Goal: Transaction & Acquisition: Book appointment/travel/reservation

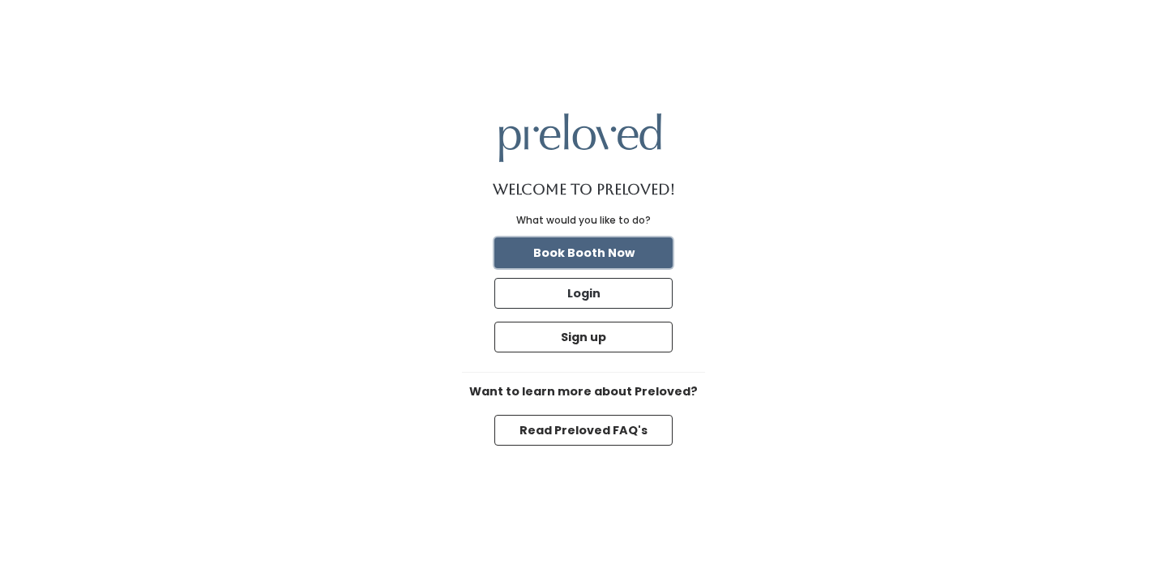
click at [604, 250] on button "Book Booth Now" at bounding box center [583, 252] width 178 height 31
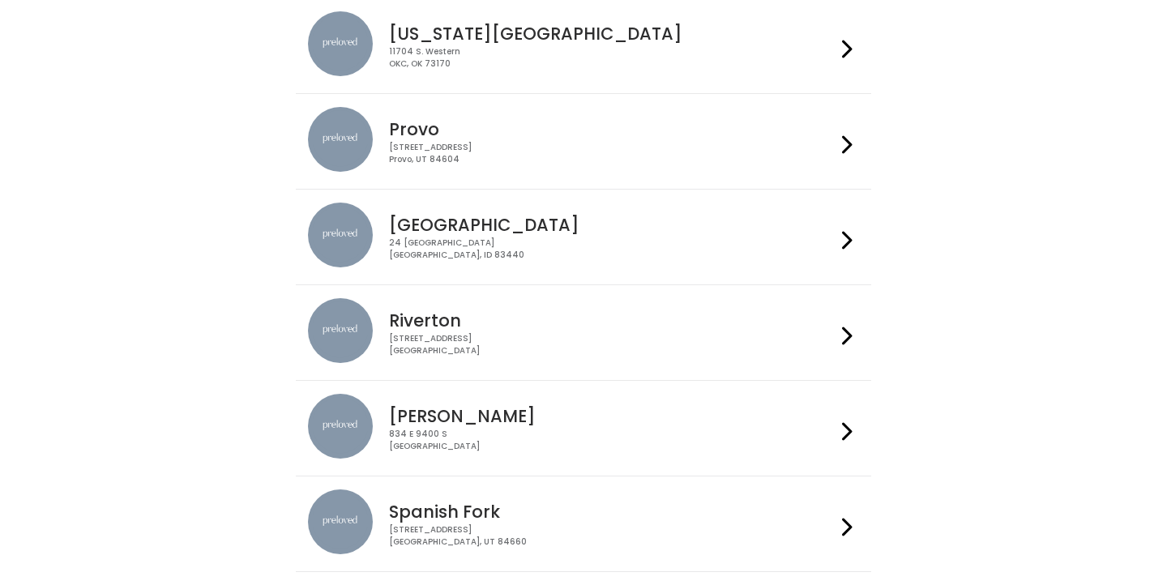
scroll to position [450, 0]
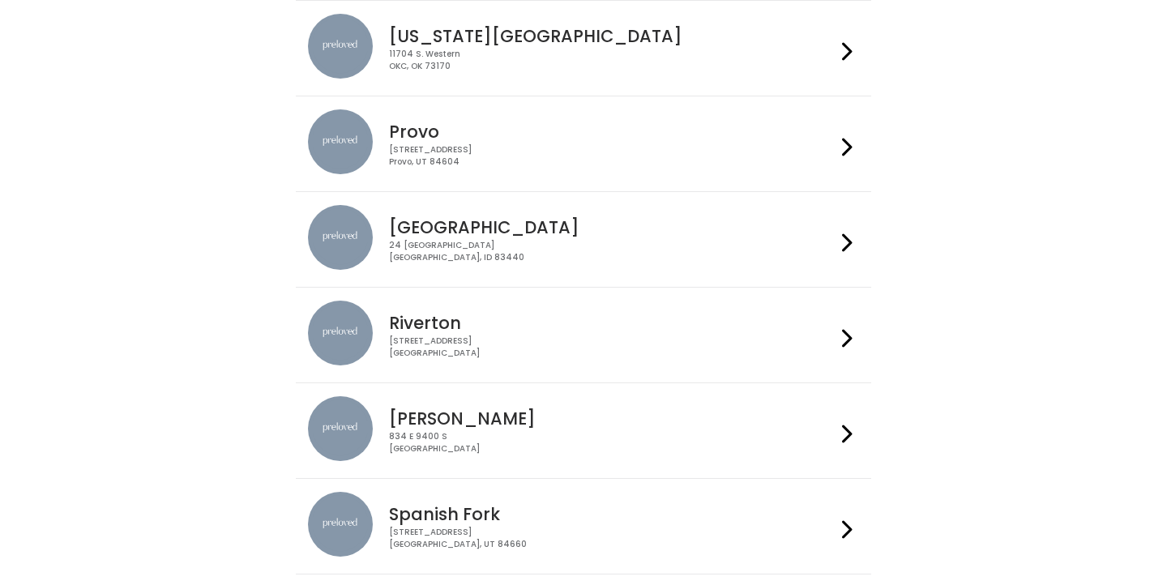
click at [506, 514] on h4 "Spanish Fork" at bounding box center [612, 514] width 446 height 19
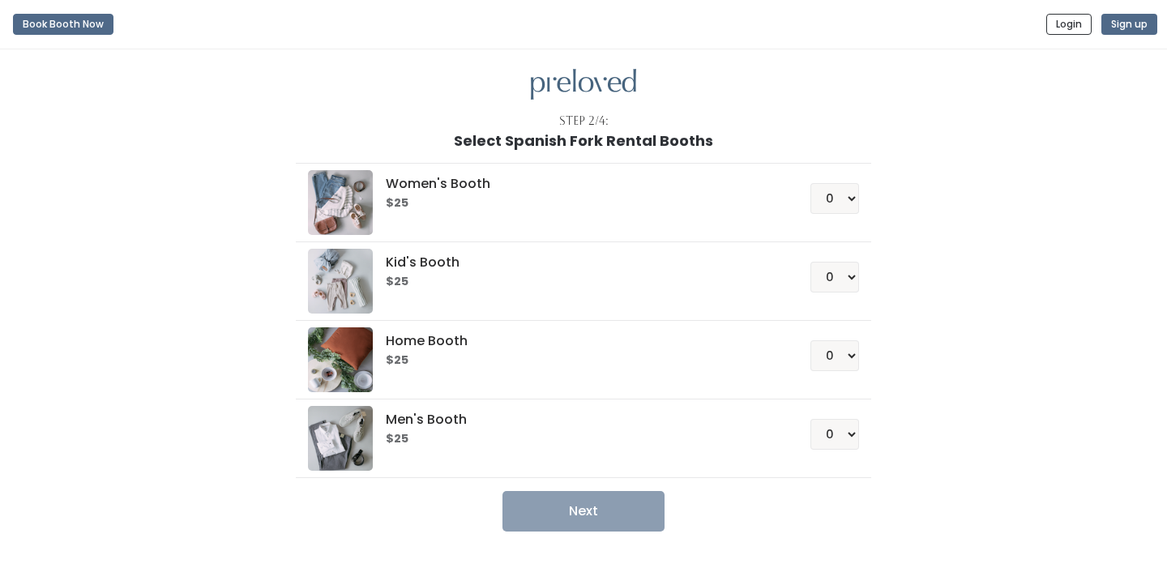
click at [866, 168] on li "Women's Booth $25 0 1 2 3 4" at bounding box center [583, 202] width 574 height 79
click at [843, 189] on select "0 1 2 3 4" at bounding box center [834, 198] width 49 height 31
click at [827, 274] on select "0 1 2 3 4" at bounding box center [834, 277] width 49 height 31
select select "1"
click at [635, 512] on button "Next" at bounding box center [583, 511] width 162 height 41
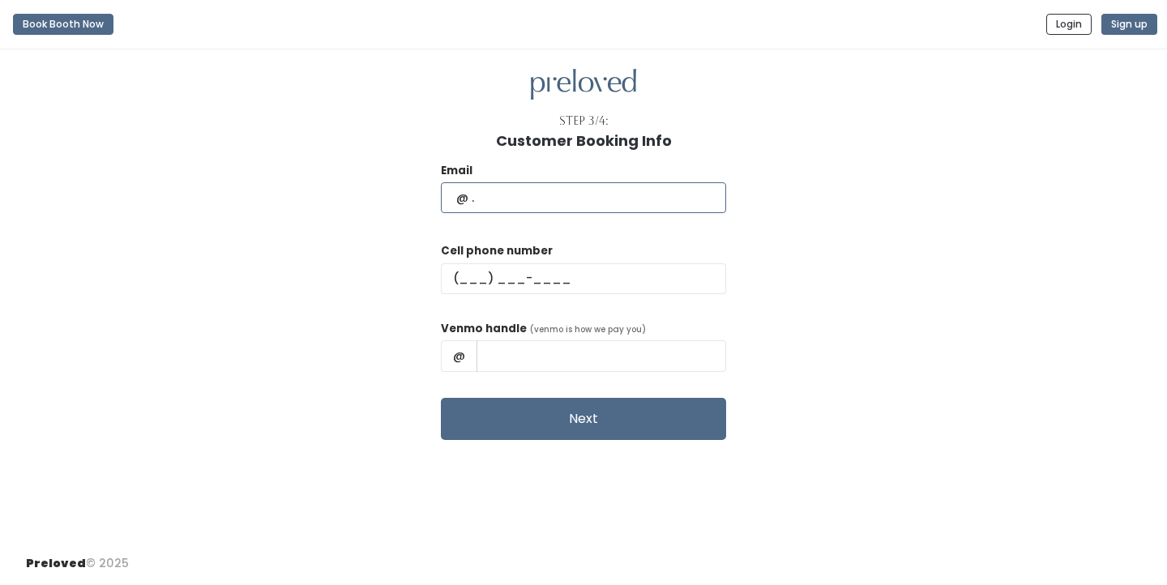
click at [633, 202] on input "text" at bounding box center [583, 197] width 285 height 31
type input "aimeebret@gmail.com"
click at [620, 262] on div "Cell phone number" at bounding box center [583, 274] width 285 height 65
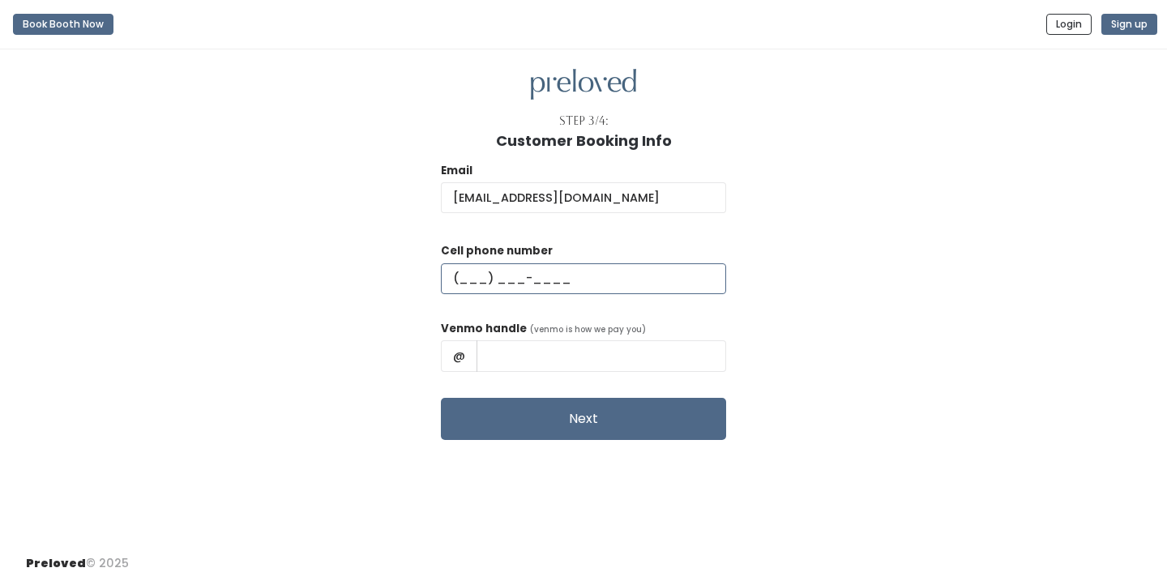
click at [605, 282] on input "text" at bounding box center [583, 278] width 285 height 31
type input "(801) 319-1978"
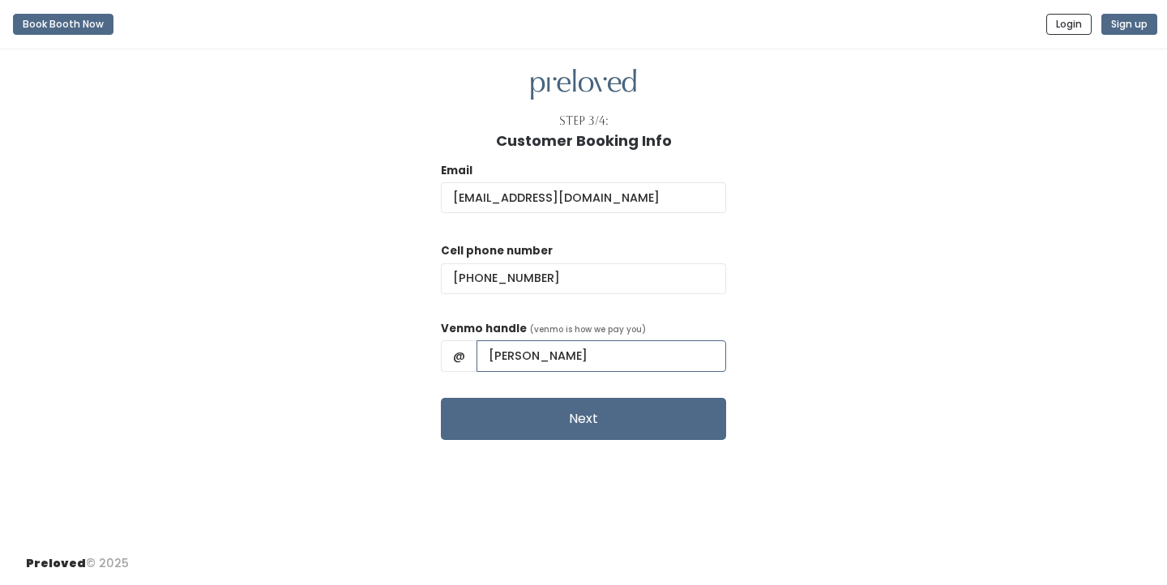
click at [575, 353] on input "Aimee Sanford" at bounding box center [601, 355] width 250 height 31
type input "AimeeSanford"
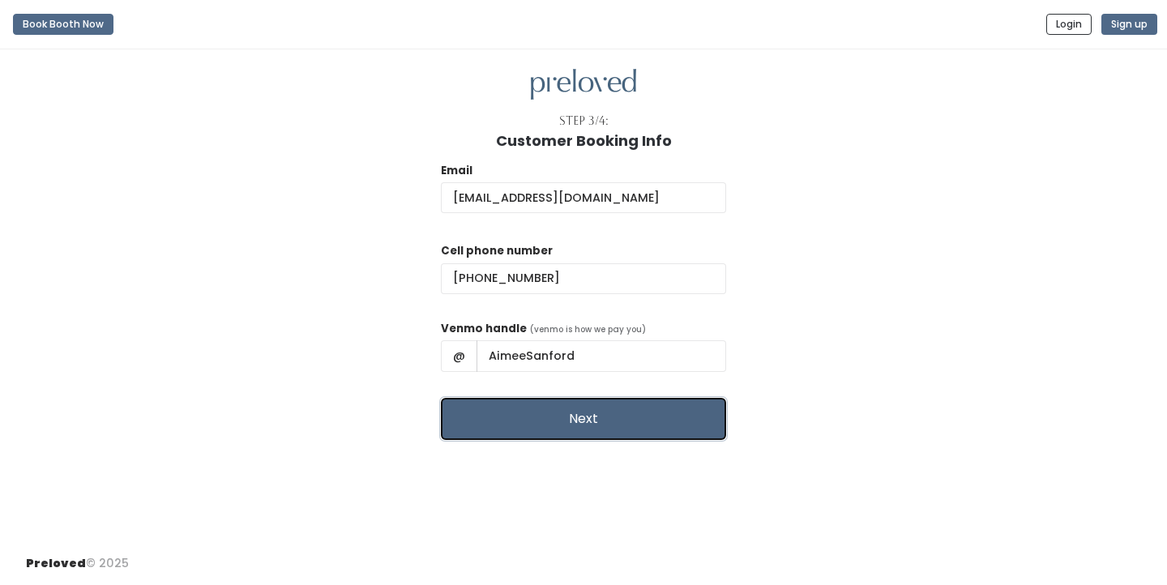
click at [572, 419] on button "Next" at bounding box center [583, 419] width 285 height 42
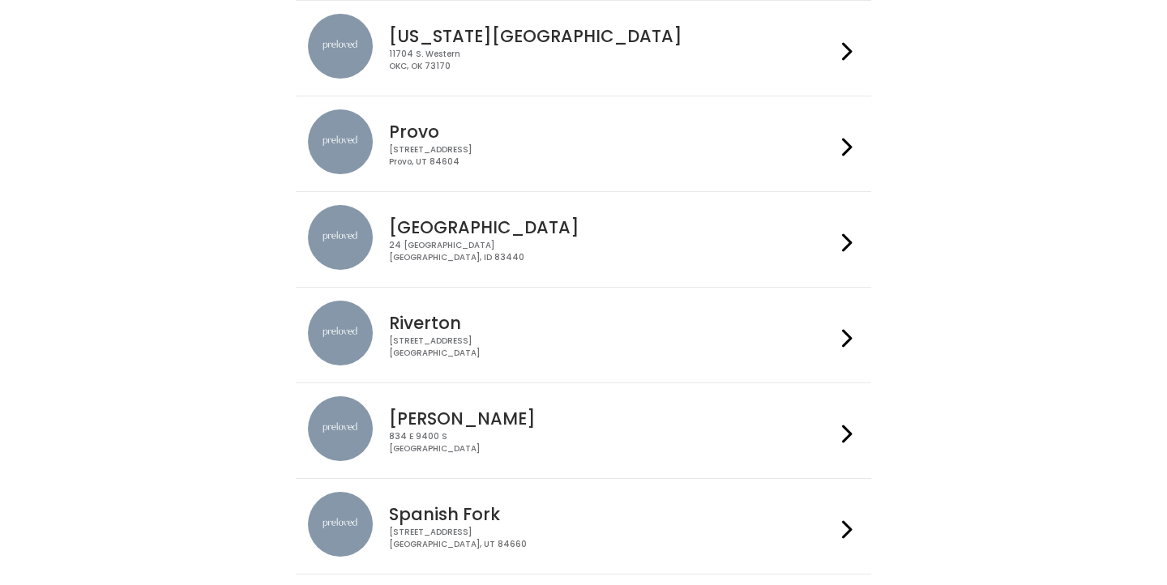
click at [443, 152] on div "230 W Cougar Blvd Provo, UT 84604" at bounding box center [612, 155] width 446 height 23
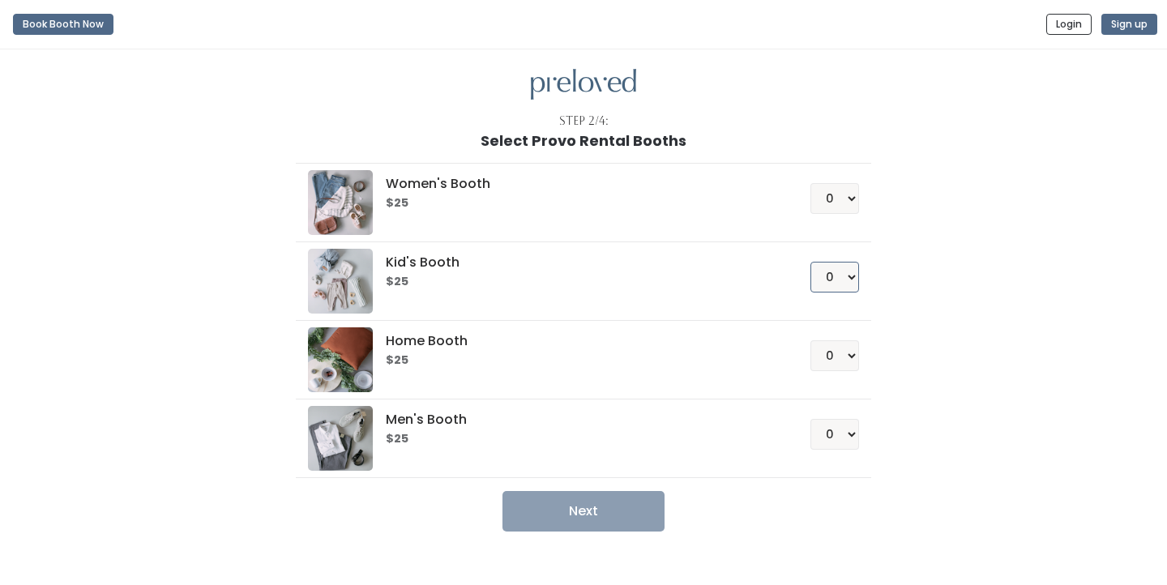
click at [847, 280] on select "0 1 2 3 4" at bounding box center [834, 277] width 49 height 31
select select "1"
click at [596, 506] on button "Next" at bounding box center [583, 511] width 162 height 41
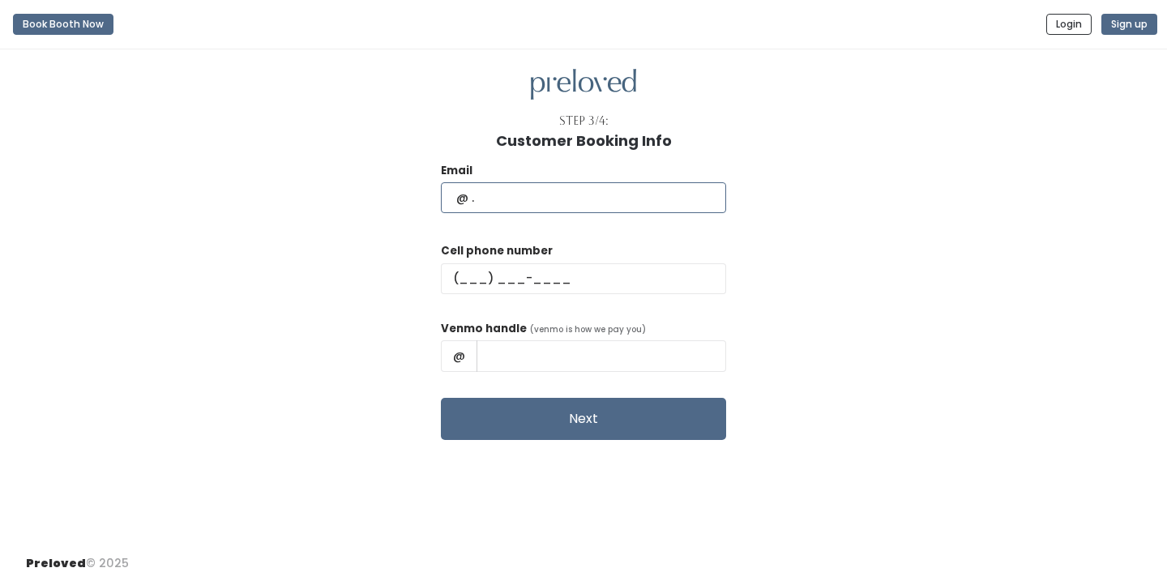
click at [572, 193] on input "text" at bounding box center [583, 197] width 285 height 31
type input "[EMAIL_ADDRESS][DOMAIN_NAME]"
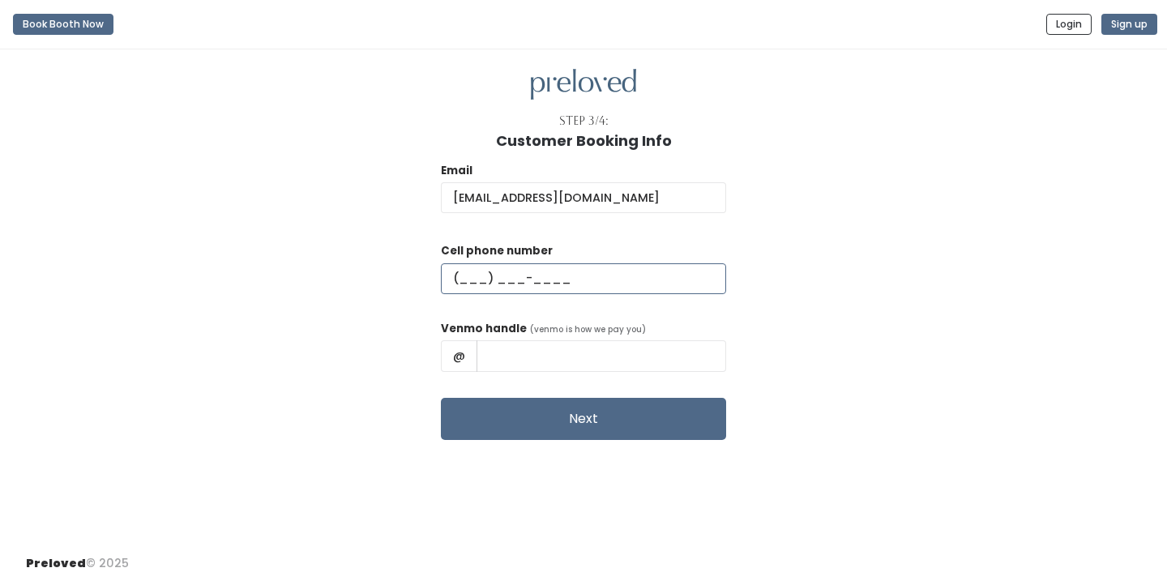
click at [566, 281] on input "text" at bounding box center [583, 278] width 285 height 31
type input "(801) 319-1978"
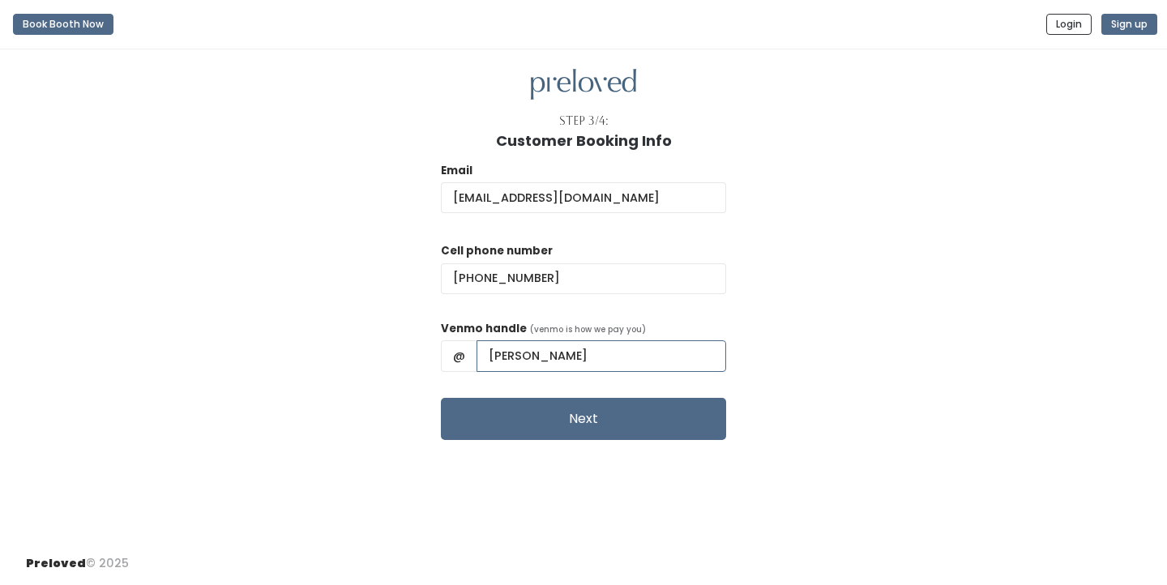
click at [571, 359] on input "Aimee Sanford" at bounding box center [601, 355] width 250 height 31
type input "AimeeSanford"
click at [556, 396] on form "Email aimeebret@gmail.com Cell phone number (801) 319-1978 Venmo handle (venmo …" at bounding box center [583, 301] width 285 height 278
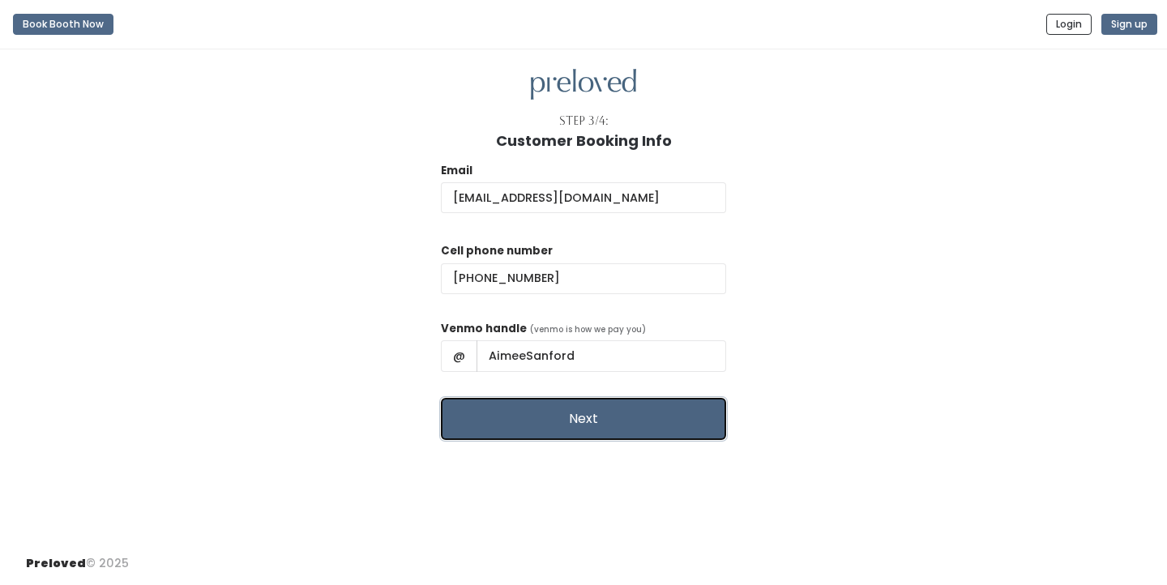
click at [557, 408] on button "Next" at bounding box center [583, 419] width 285 height 42
